Goal: Task Accomplishment & Management: Use online tool/utility

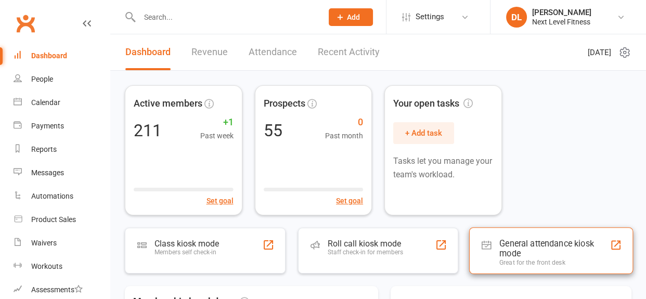
click at [524, 242] on div "General attendance kiosk mode" at bounding box center [555, 249] width 110 height 20
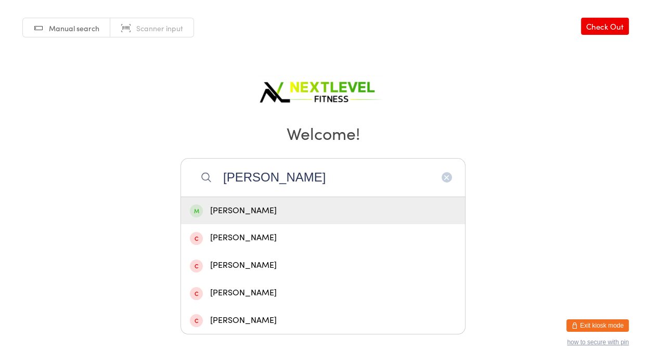
type input "leigh"
click at [258, 212] on div "Leigh Honnor" at bounding box center [323, 211] width 266 height 14
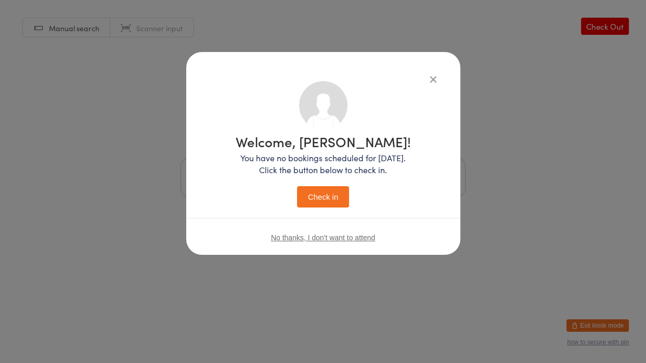
click at [319, 198] on button "Check in" at bounding box center [323, 196] width 52 height 21
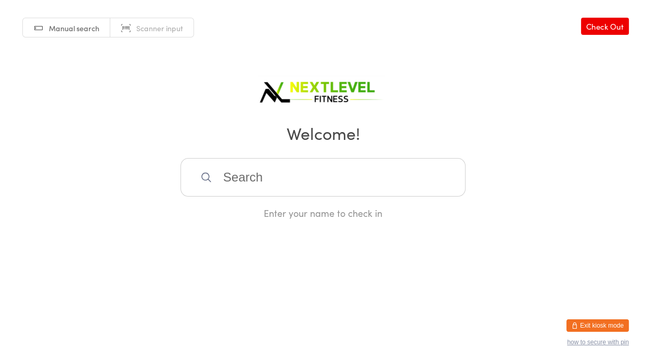
click at [219, 177] on input "search" at bounding box center [323, 177] width 285 height 39
type input "lorr"
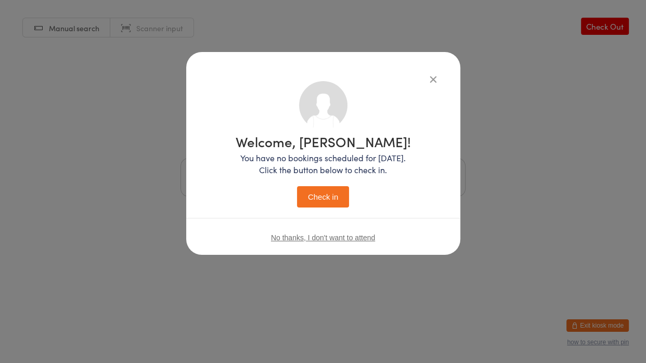
click at [297, 186] on button "Check in" at bounding box center [323, 196] width 52 height 21
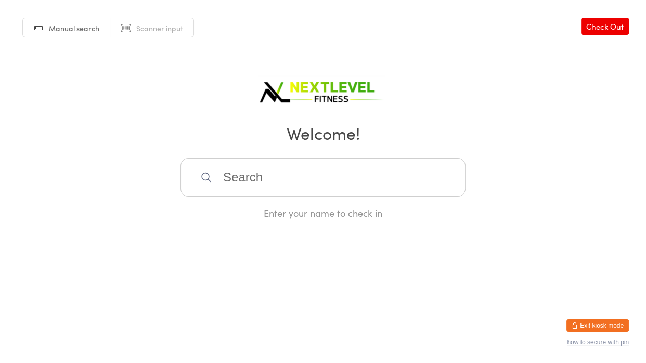
click at [251, 172] on input "search" at bounding box center [323, 177] width 285 height 39
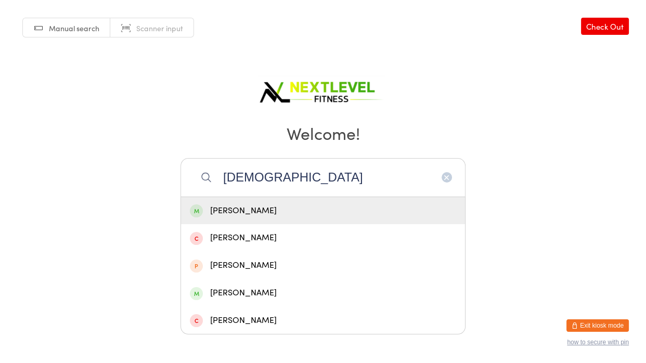
type input "gay"
click at [235, 207] on div "Gaylene Kay" at bounding box center [323, 211] width 266 height 14
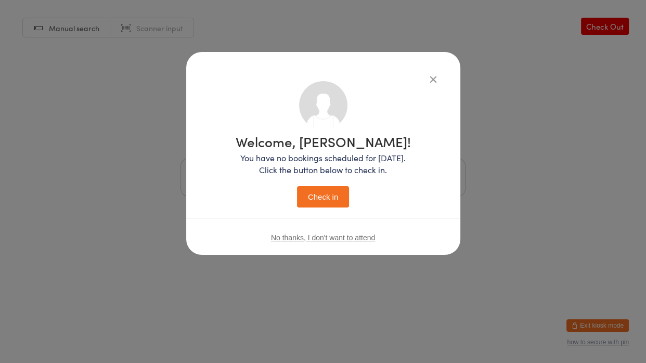
click at [315, 187] on button "Check in" at bounding box center [323, 196] width 52 height 21
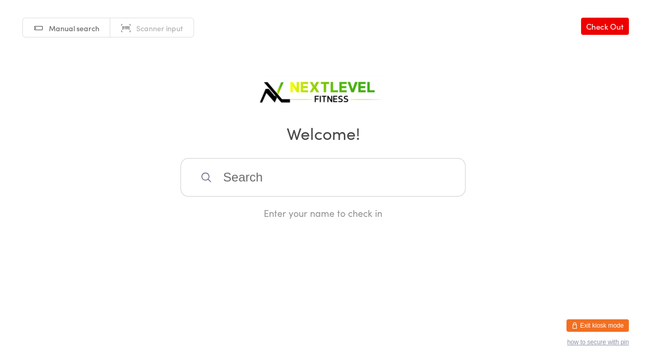
click at [315, 187] on input "search" at bounding box center [323, 177] width 285 height 39
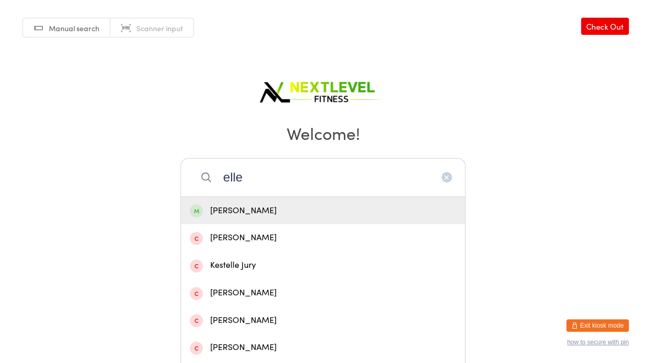
type input "elle"
click at [250, 208] on div "Elle Newman" at bounding box center [323, 211] width 266 height 14
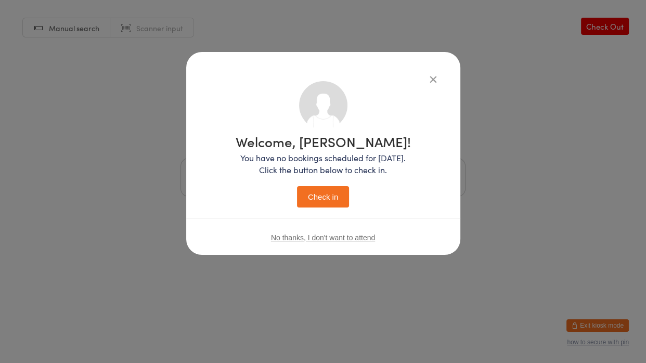
click at [333, 195] on button "Check in" at bounding box center [323, 196] width 52 height 21
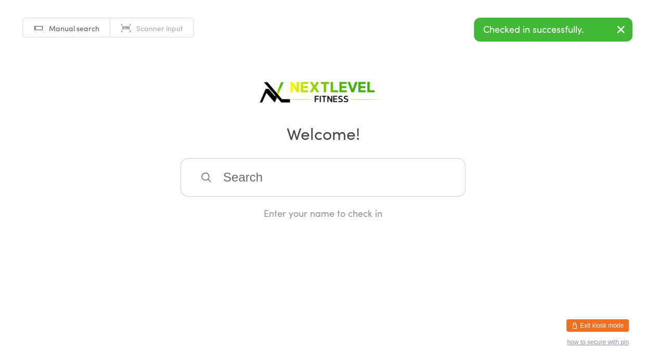
click at [338, 96] on img at bounding box center [323, 90] width 130 height 34
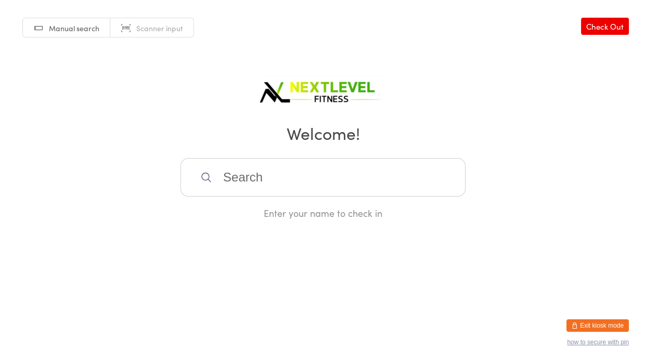
click at [323, 174] on input "search" at bounding box center [323, 177] width 285 height 39
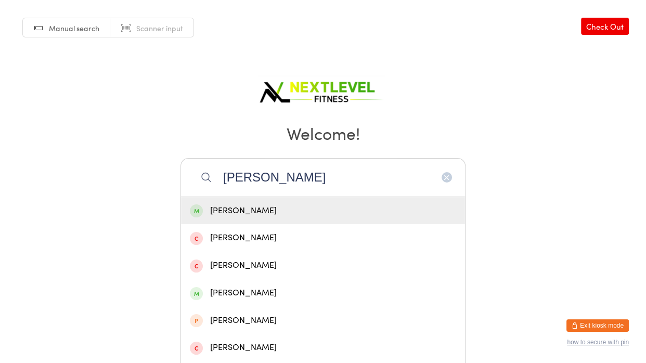
type input "nicola"
click at [225, 214] on div "Nicola Heath" at bounding box center [323, 211] width 266 height 14
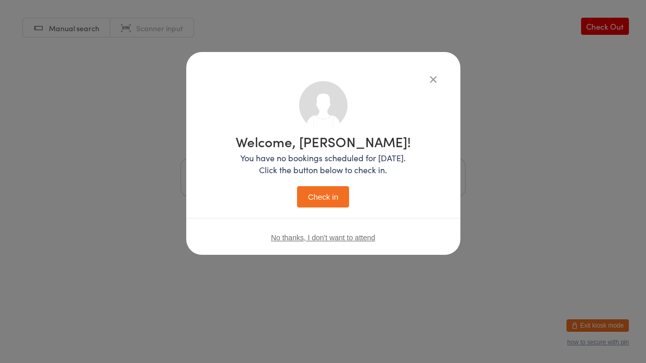
click at [314, 197] on button "Check in" at bounding box center [323, 196] width 52 height 21
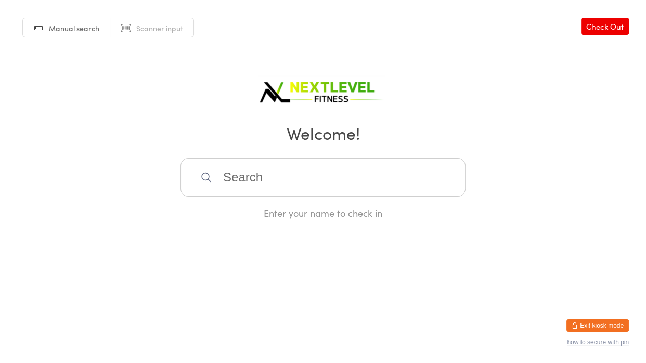
click at [224, 180] on input "search" at bounding box center [323, 177] width 285 height 39
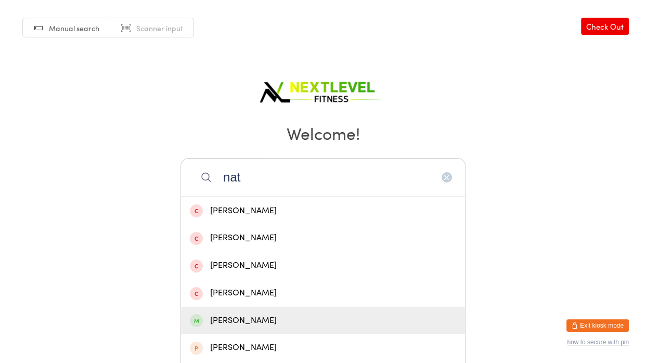
type input "nat"
click at [304, 299] on div "Natalie Mahuru" at bounding box center [323, 321] width 266 height 14
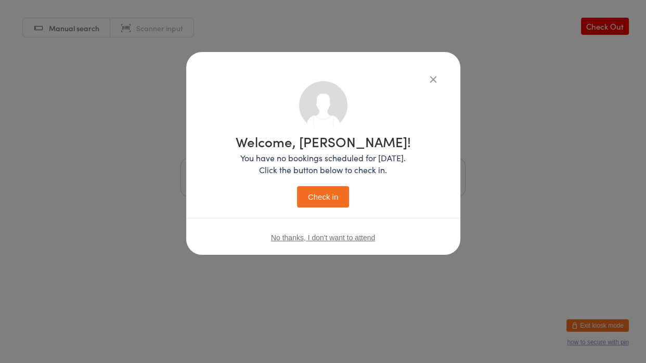
click at [331, 190] on button "Check in" at bounding box center [323, 196] width 52 height 21
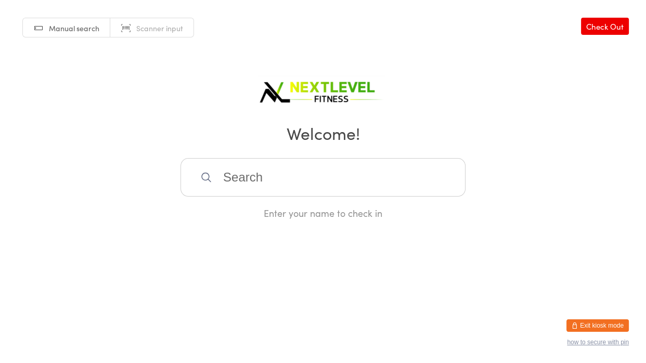
click at [288, 184] on input "search" at bounding box center [323, 177] width 285 height 39
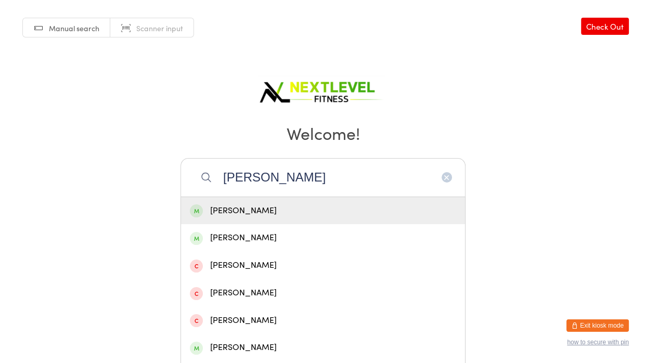
type input "jake"
click at [256, 211] on div "Jake Dagger" at bounding box center [323, 211] width 266 height 14
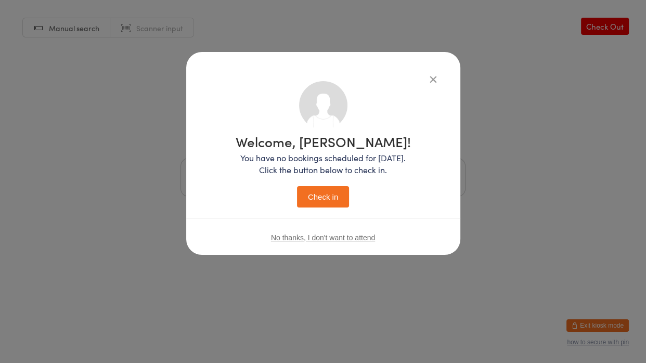
click at [310, 202] on button "Check in" at bounding box center [323, 196] width 52 height 21
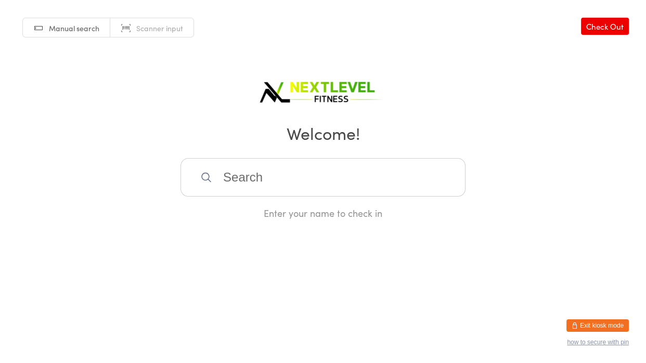
click at [250, 167] on input "search" at bounding box center [323, 177] width 285 height 39
type input "dwa"
click at [221, 213] on div "Dwayne Schimanski" at bounding box center [323, 211] width 266 height 14
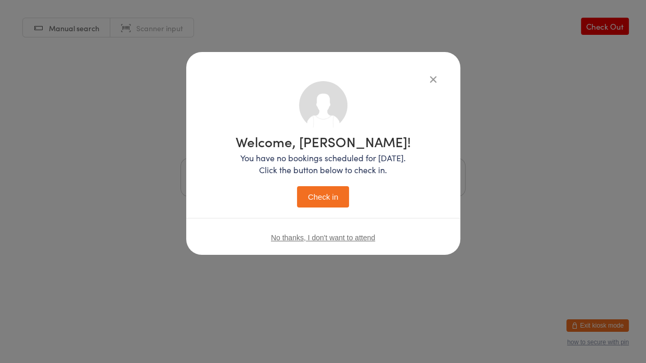
click at [325, 194] on button "Check in" at bounding box center [323, 196] width 52 height 21
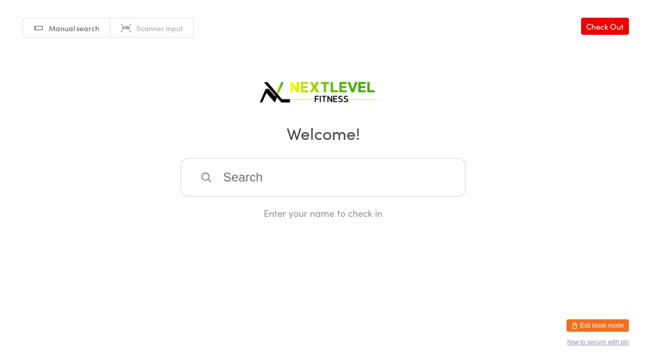
click at [314, 183] on input "search" at bounding box center [323, 177] width 285 height 39
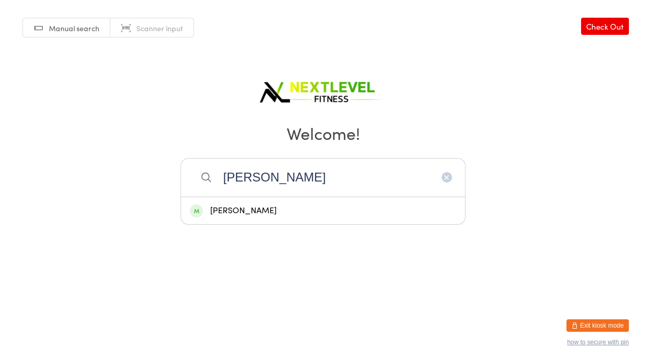
type input "jim"
click at [254, 210] on div "Jim McArthur" at bounding box center [323, 211] width 266 height 14
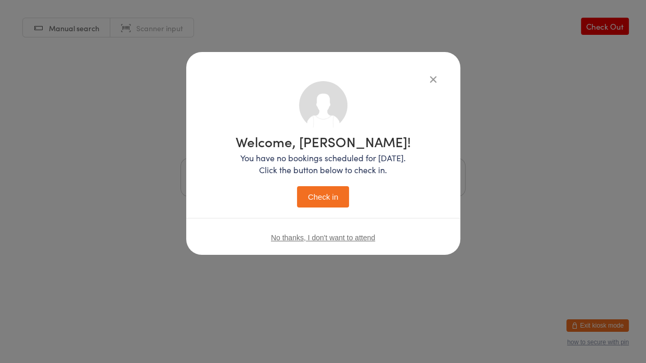
click at [312, 197] on button "Check in" at bounding box center [323, 196] width 52 height 21
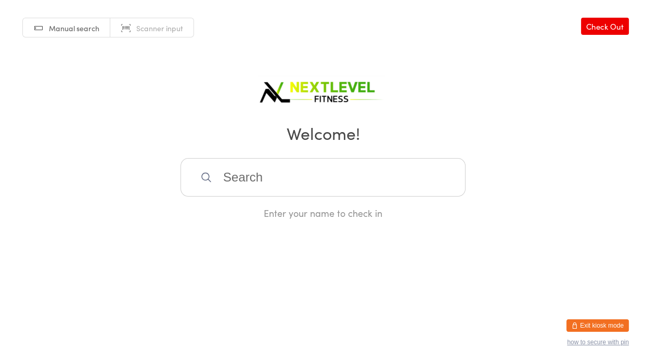
click at [216, 173] on input "search" at bounding box center [323, 177] width 285 height 39
type input "alethe"
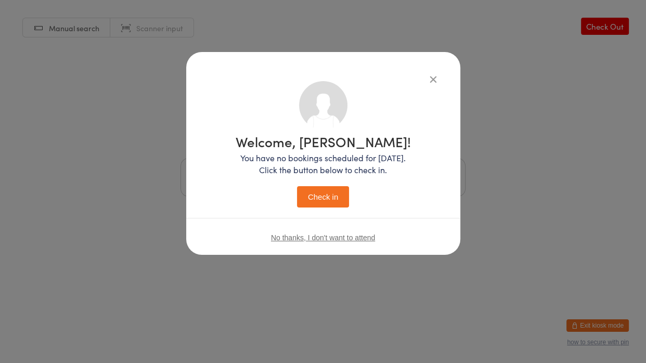
click at [297, 186] on button "Check in" at bounding box center [323, 196] width 52 height 21
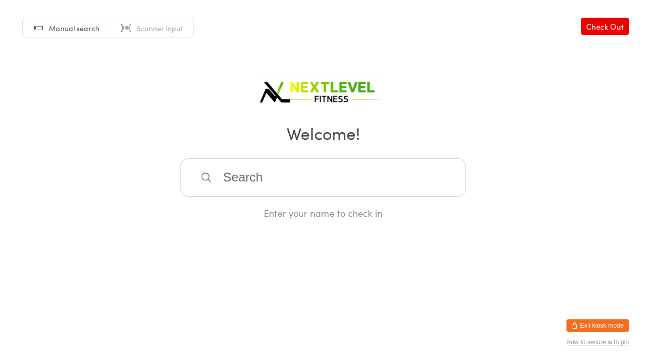
click at [302, 186] on input "search" at bounding box center [323, 177] width 285 height 39
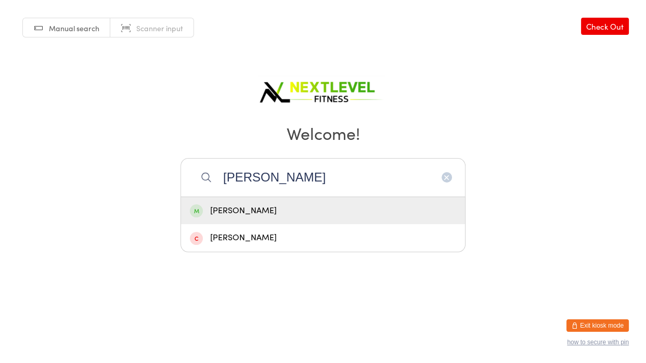
type input "trevor"
click at [259, 215] on div "Trevor Holland" at bounding box center [323, 211] width 266 height 14
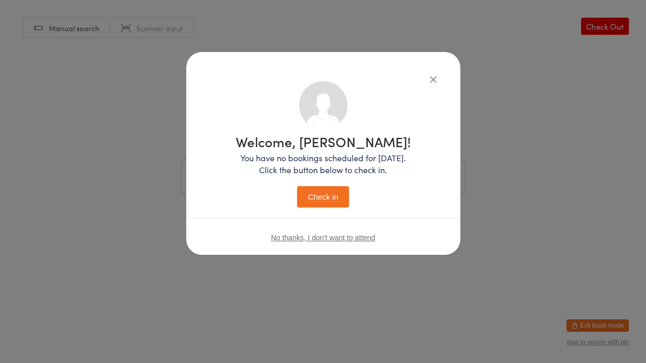
click at [335, 193] on button "Check in" at bounding box center [323, 196] width 52 height 21
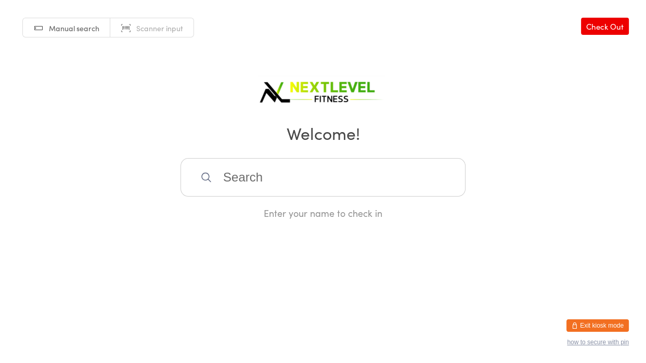
click at [319, 178] on input "search" at bounding box center [323, 177] width 285 height 39
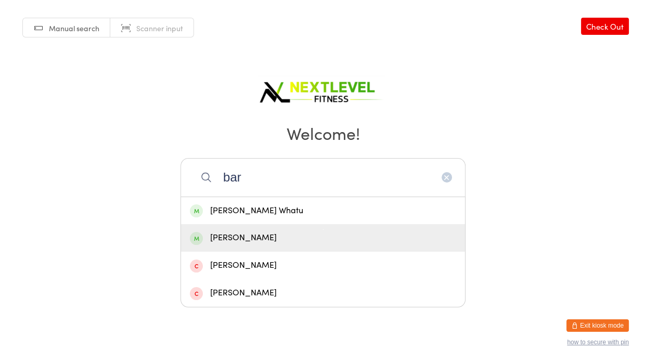
type input "bar"
click at [240, 240] on div "Barbara Gibbins" at bounding box center [323, 238] width 266 height 14
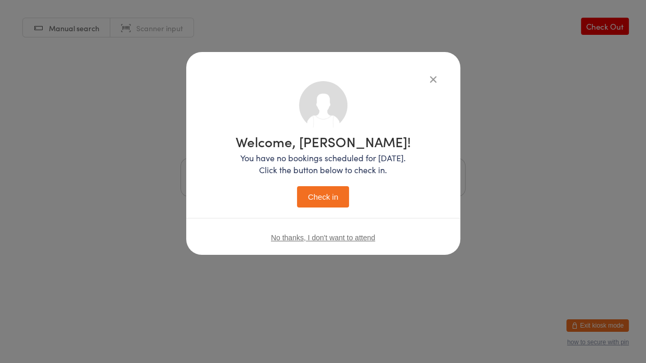
click at [315, 199] on button "Check in" at bounding box center [323, 196] width 52 height 21
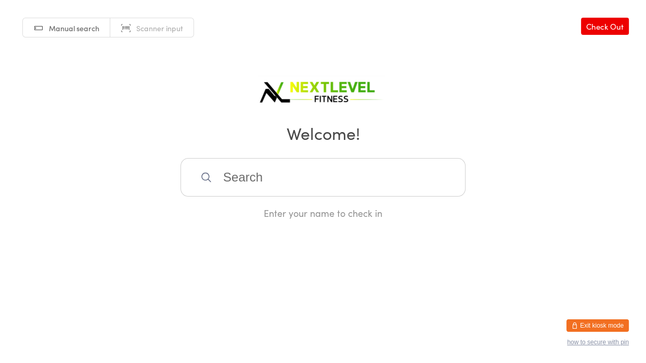
click at [219, 184] on input "search" at bounding box center [323, 177] width 285 height 39
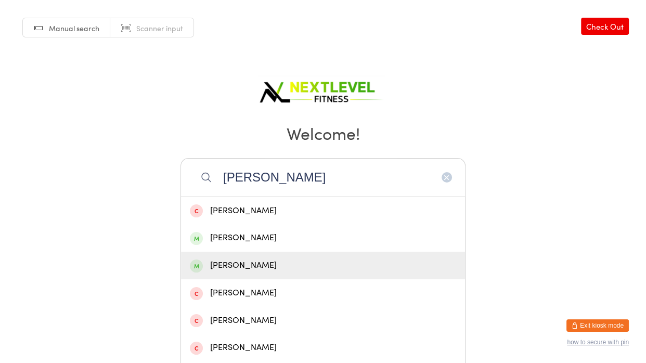
type input "helen"
click at [223, 267] on div "Helen Sampson" at bounding box center [323, 266] width 266 height 14
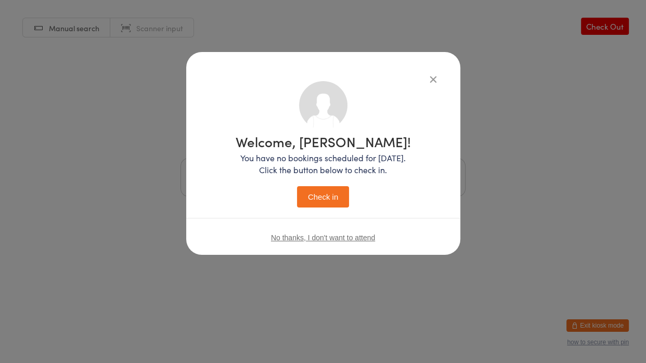
click at [319, 195] on button "Check in" at bounding box center [323, 196] width 52 height 21
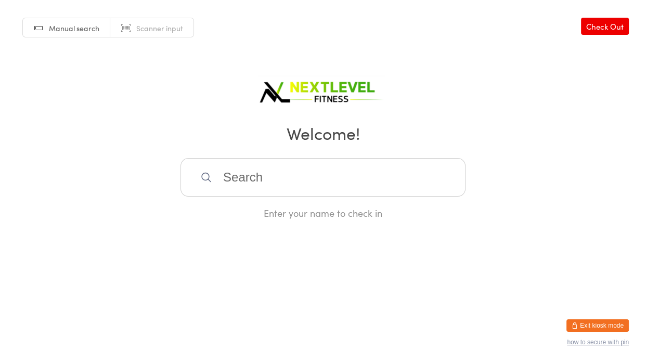
click at [226, 181] on input "search" at bounding box center [323, 177] width 285 height 39
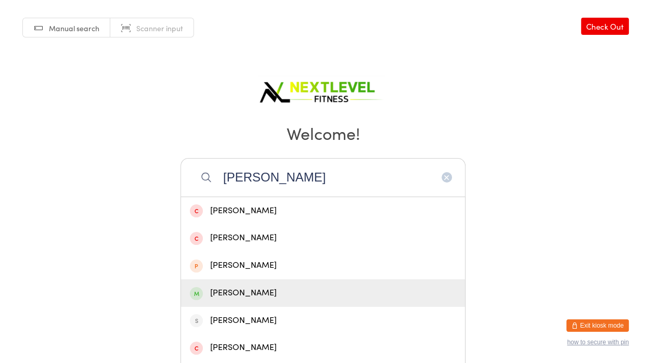
type input "karen"
click at [235, 286] on div "Karen Schumacher" at bounding box center [323, 293] width 266 height 14
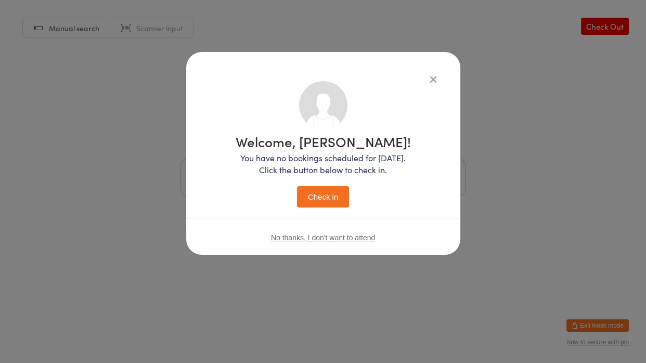
click at [310, 195] on button "Check in" at bounding box center [323, 196] width 52 height 21
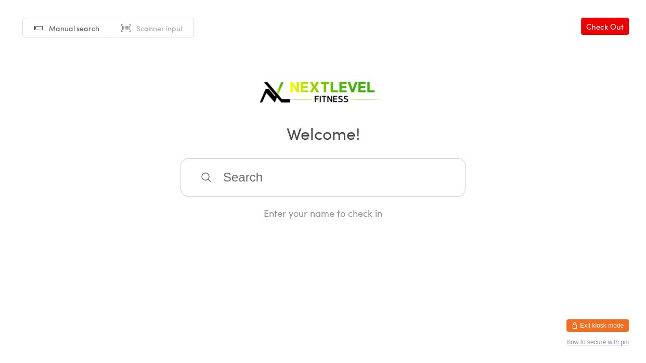
click at [227, 182] on input "search" at bounding box center [323, 177] width 285 height 39
type input "vida"
click at [228, 208] on div "Vida Harkness" at bounding box center [323, 211] width 266 height 14
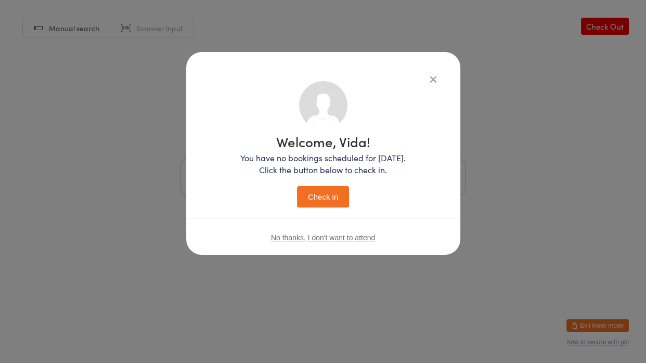
click at [323, 193] on button "Check in" at bounding box center [323, 196] width 52 height 21
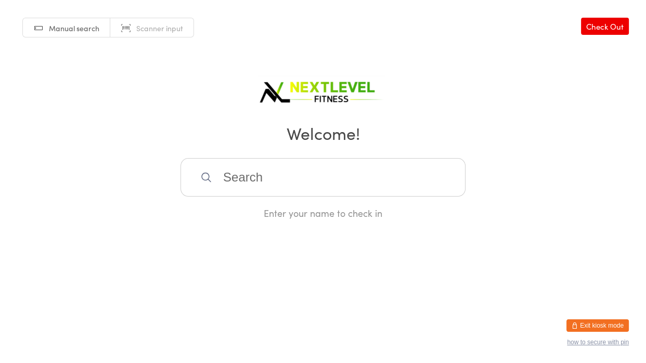
click at [273, 191] on input "search" at bounding box center [323, 177] width 285 height 39
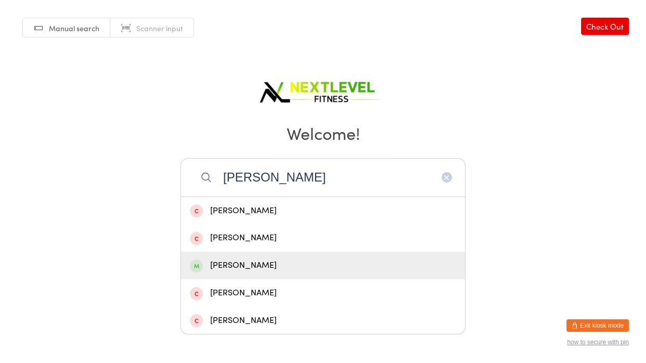
type input "rebecca"
click at [253, 272] on div "Rebecca Cairns" at bounding box center [323, 266] width 266 height 14
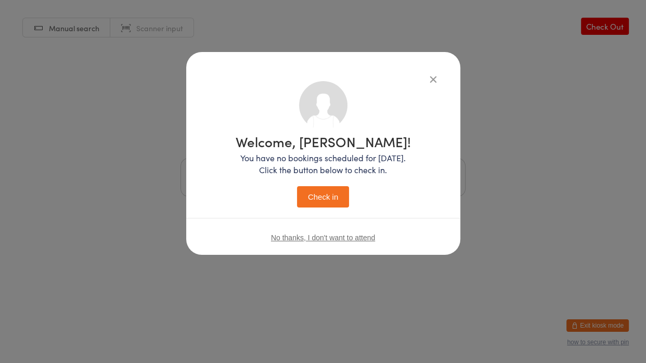
click at [317, 197] on button "Check in" at bounding box center [323, 196] width 52 height 21
